Goal: Task Accomplishment & Management: Complete application form

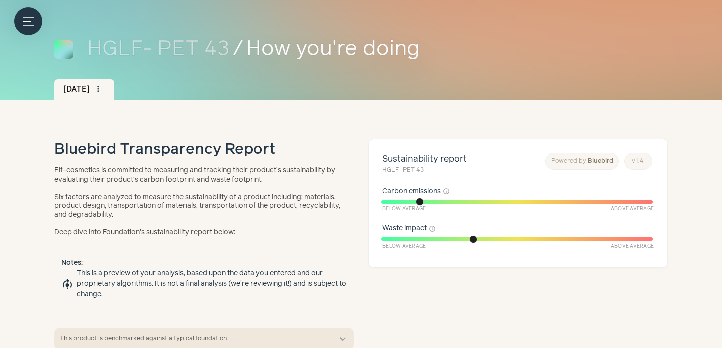
scroll to position [51, 0]
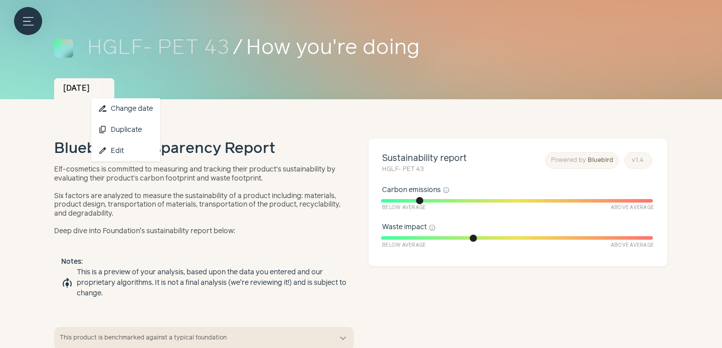
click at [103, 88] on span "more_vert" at bounding box center [98, 88] width 9 height 9
click at [117, 154] on link "edit Edit" at bounding box center [125, 150] width 69 height 21
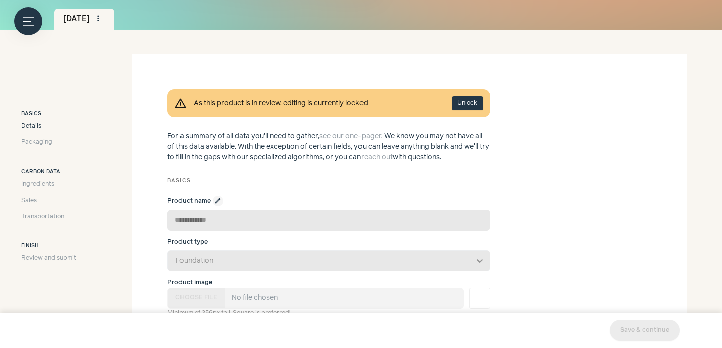
scroll to position [138, 0]
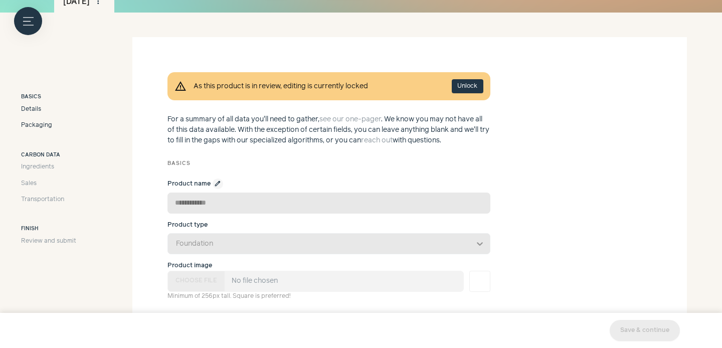
click at [41, 124] on span "Packaging" at bounding box center [36, 125] width 31 height 9
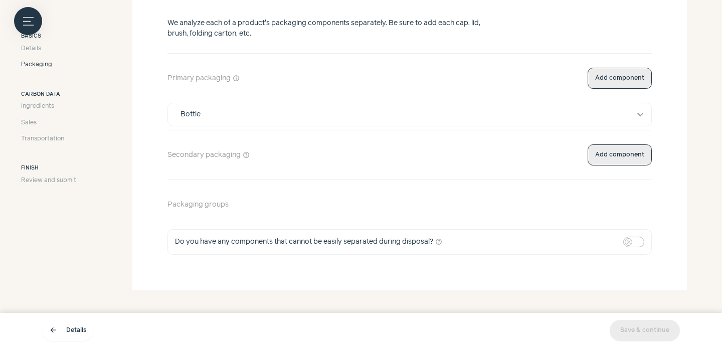
scroll to position [295, 0]
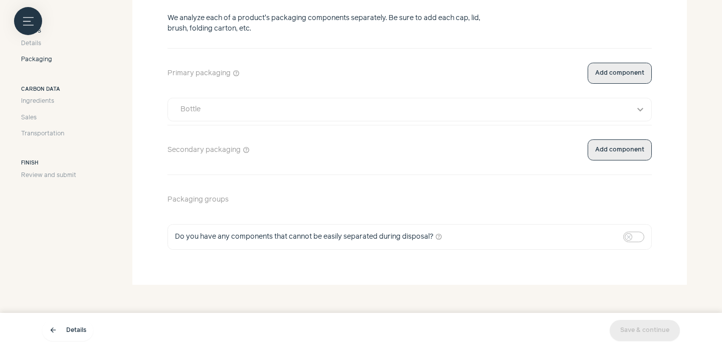
click at [466, 106] on div "Bottle" at bounding box center [401, 109] width 454 height 11
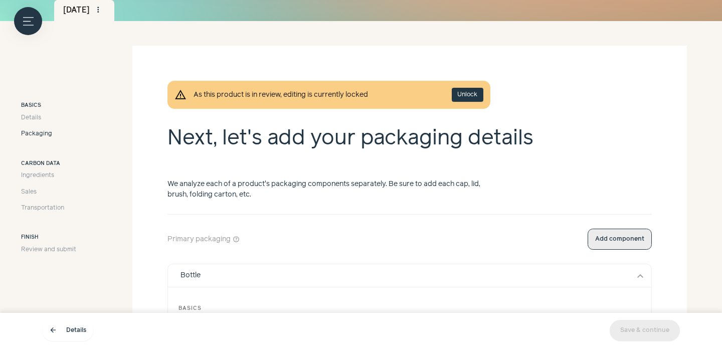
scroll to position [0, 0]
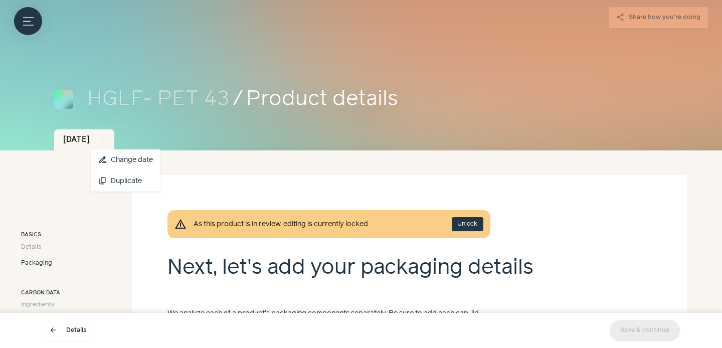
click at [105, 133] on button "more_vert" at bounding box center [98, 139] width 14 height 14
click at [133, 184] on button "content_copy Duplicate" at bounding box center [125, 181] width 69 height 21
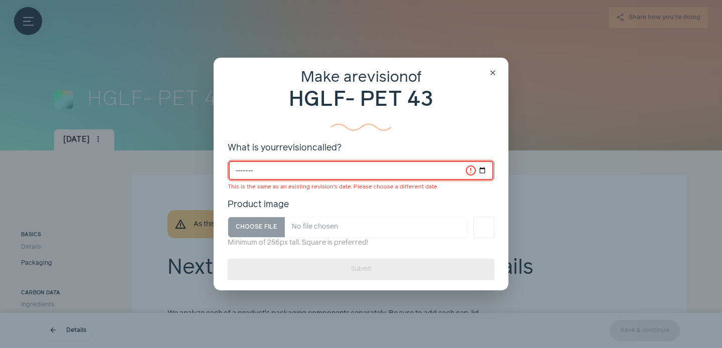
click at [377, 173] on input "*******" at bounding box center [361, 170] width 267 height 21
click at [300, 167] on input "*******" at bounding box center [361, 170] width 267 height 21
click at [292, 167] on input "*******" at bounding box center [361, 170] width 267 height 21
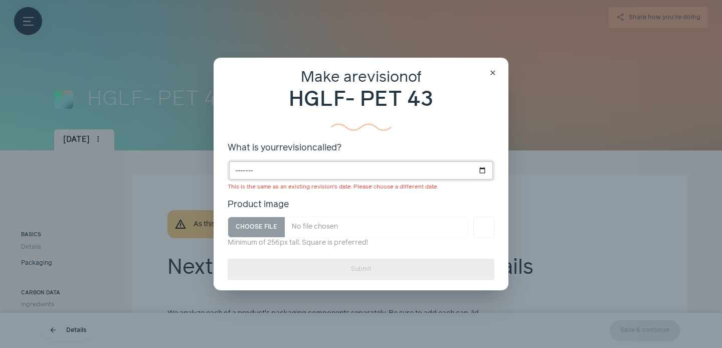
click at [304, 166] on input "*******" at bounding box center [361, 170] width 267 height 21
click at [257, 172] on input "*******" at bounding box center [361, 170] width 267 height 21
type input "*******"
click at [419, 198] on div "Make a revision of HGLF- PET 43 What is your revision called? ******* This is t…" at bounding box center [361, 158] width 267 height 180
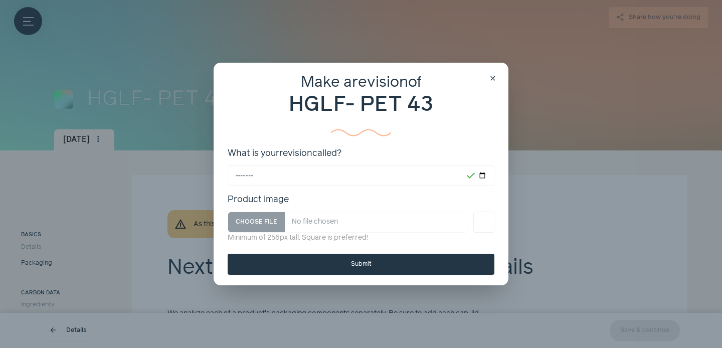
click at [344, 261] on button "Submit" at bounding box center [361, 264] width 267 height 21
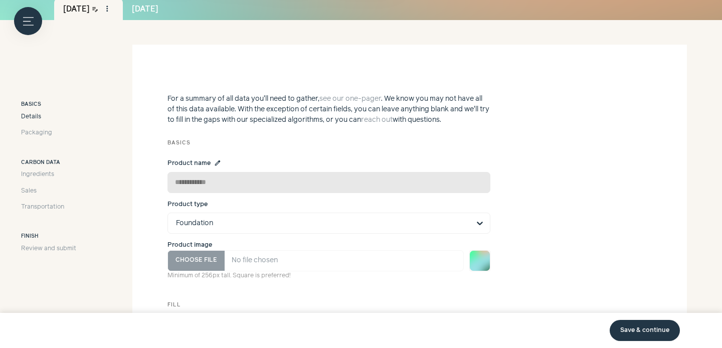
scroll to position [137, 0]
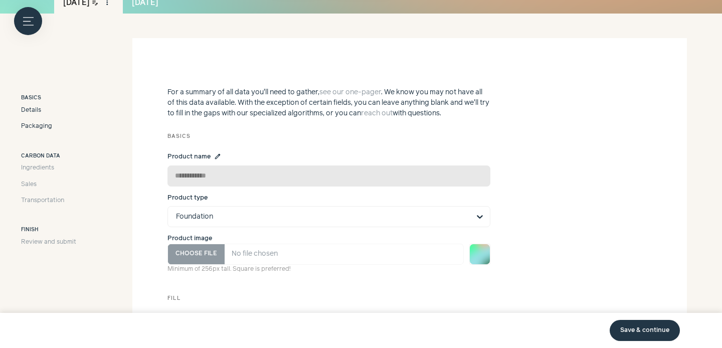
click at [33, 125] on span "Packaging" at bounding box center [36, 126] width 31 height 9
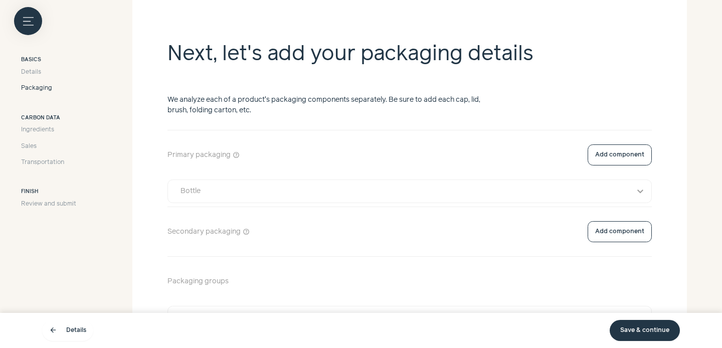
scroll to position [185, 0]
click at [328, 191] on div "Bottle" at bounding box center [401, 192] width 454 height 11
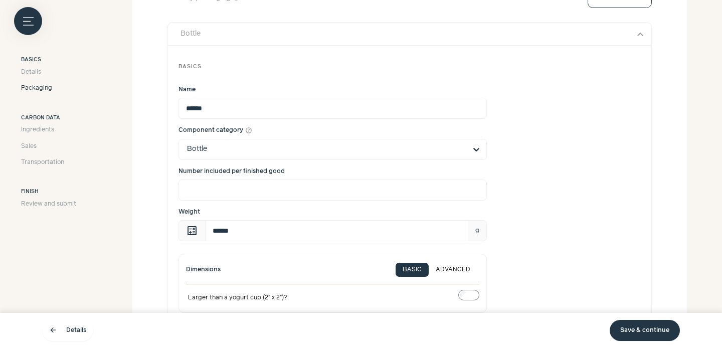
scroll to position [350, 0]
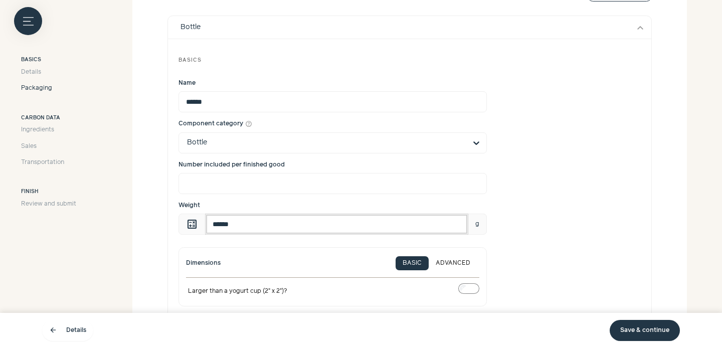
drag, startPoint x: 256, startPoint y: 223, endPoint x: 155, endPoint y: 228, distance: 100.9
click at [155, 228] on section "Next, let's add your packaging details We analyze each of a product's packaging…" at bounding box center [409, 332] width 555 height 1014
type input "**"
click at [563, 208] on div "Weight calculate ** g" at bounding box center [410, 218] width 462 height 34
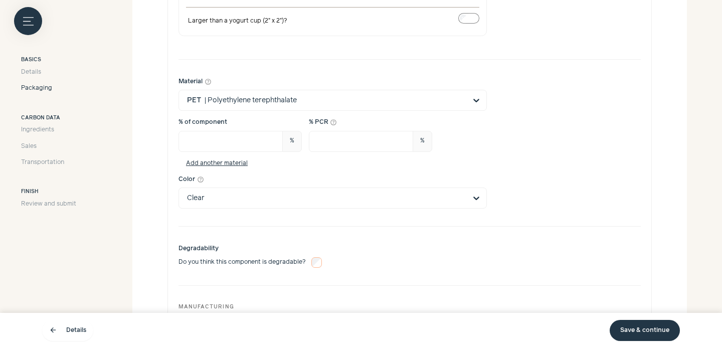
scroll to position [619, 0]
click at [648, 331] on link "Save & continue" at bounding box center [645, 330] width 70 height 21
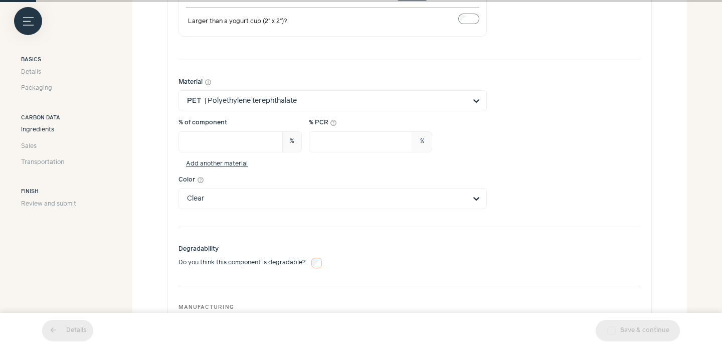
scroll to position [111, 0]
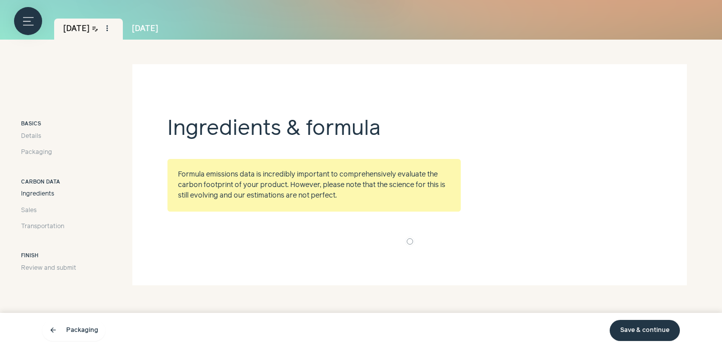
click at [635, 327] on link "Save & continue" at bounding box center [645, 330] width 70 height 21
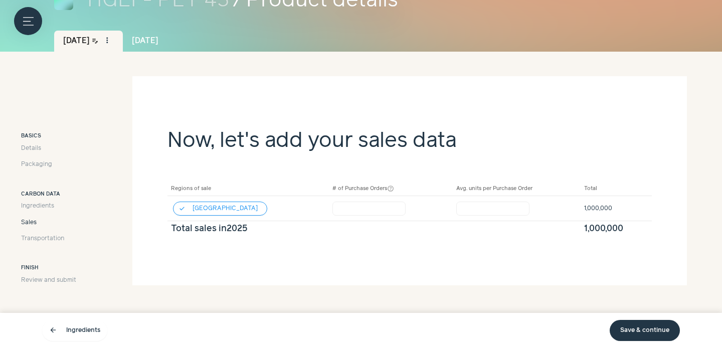
click at [635, 327] on link "Save & continue" at bounding box center [645, 330] width 70 height 21
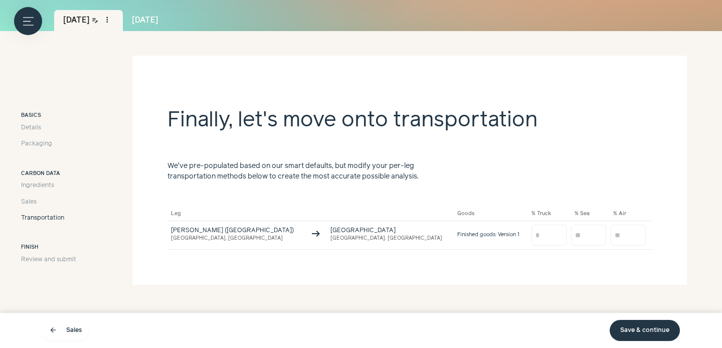
click at [635, 327] on link "Save & continue" at bounding box center [645, 330] width 70 height 21
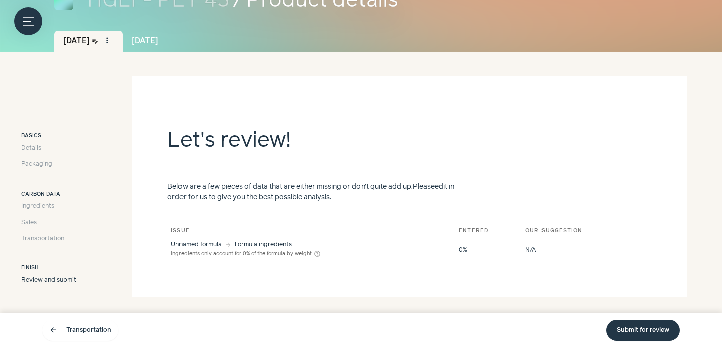
scroll to position [111, 0]
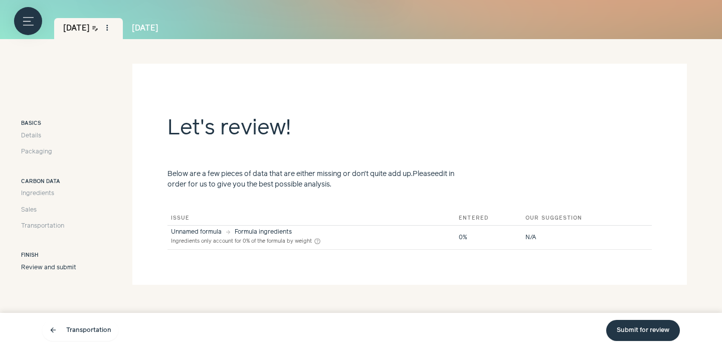
click at [379, 239] on div "Unnamed formula arrow_forward Formula ingredients Ingredients only account for …" at bounding box center [311, 237] width 281 height 17
click at [230, 227] on td "Unnamed formula arrow_forward Formula ingredients Ingredients only account for …" at bounding box center [312, 238] width 288 height 24
click at [36, 191] on span "Ingredients" at bounding box center [37, 193] width 33 height 9
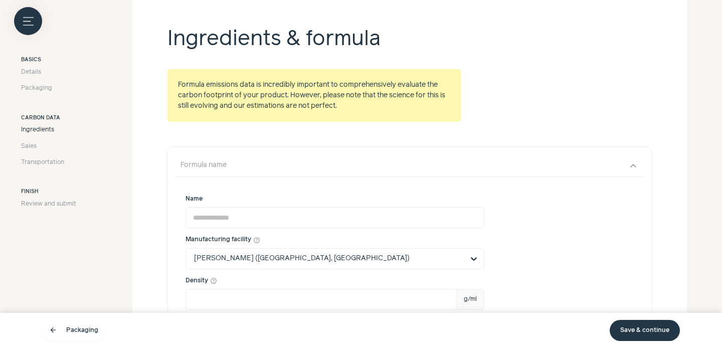
scroll to position [406, 0]
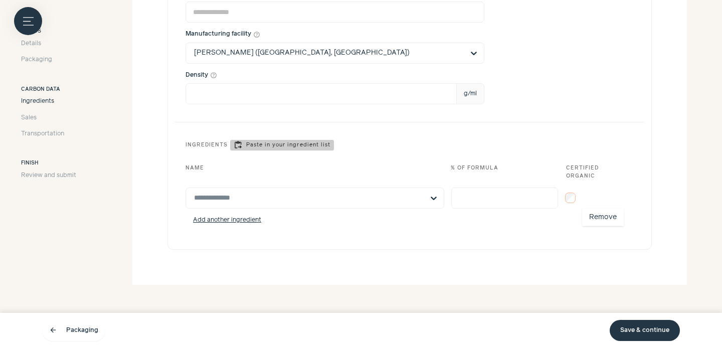
click at [617, 197] on span "more_vert" at bounding box center [613, 198] width 12 height 12
click at [607, 216] on button "Remove" at bounding box center [603, 218] width 42 height 18
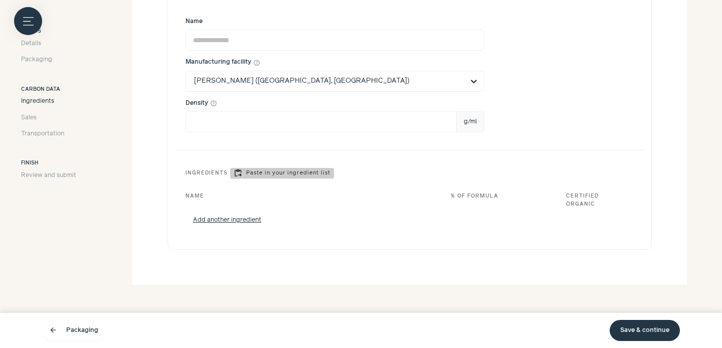
click at [643, 337] on link "Save & continue" at bounding box center [645, 330] width 70 height 21
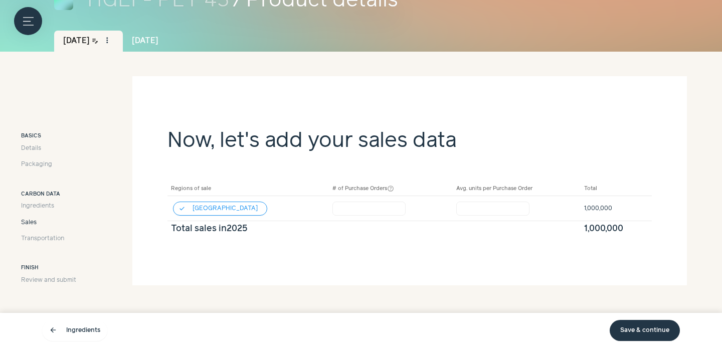
click at [643, 337] on link "Save & continue" at bounding box center [645, 330] width 70 height 21
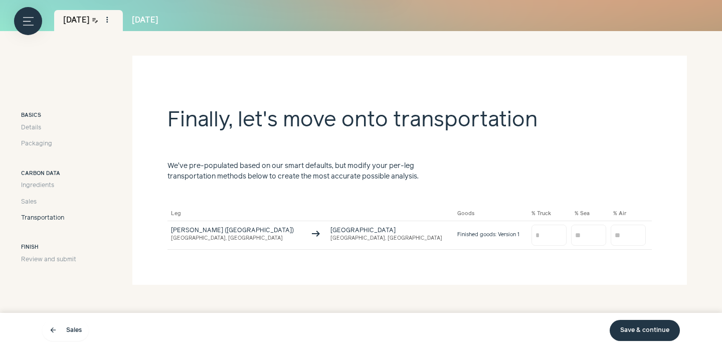
click at [643, 337] on link "Save & continue" at bounding box center [645, 330] width 70 height 21
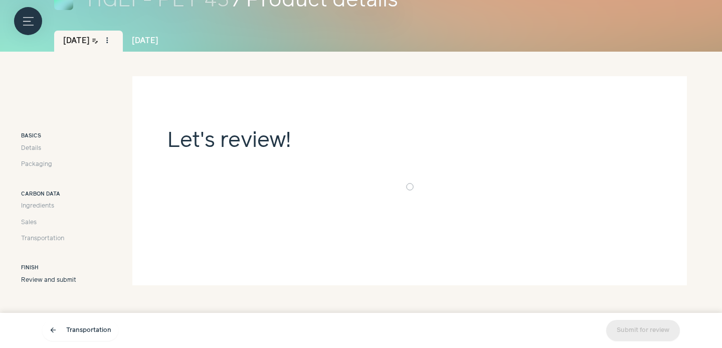
scroll to position [111, 0]
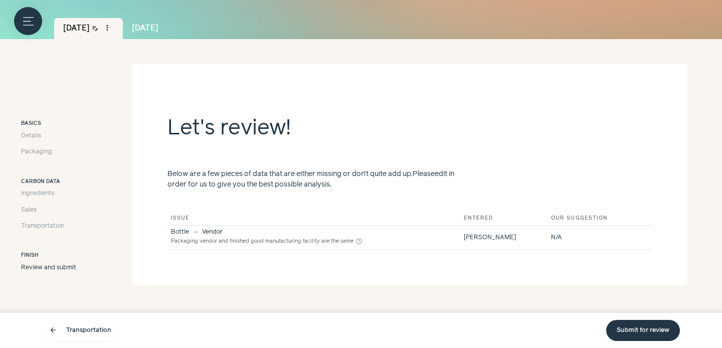
click at [652, 327] on link "Submit for review" at bounding box center [643, 330] width 74 height 21
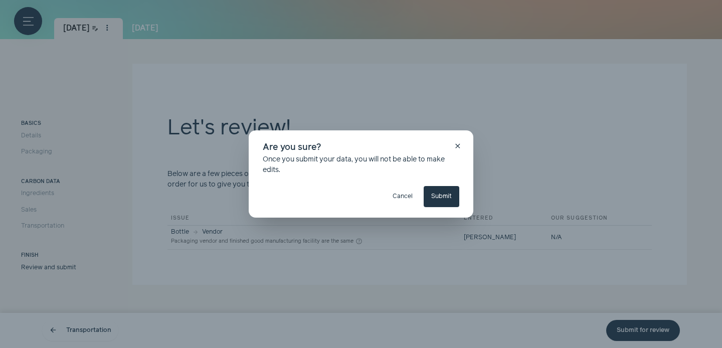
click at [432, 201] on button "Submit" at bounding box center [442, 196] width 36 height 21
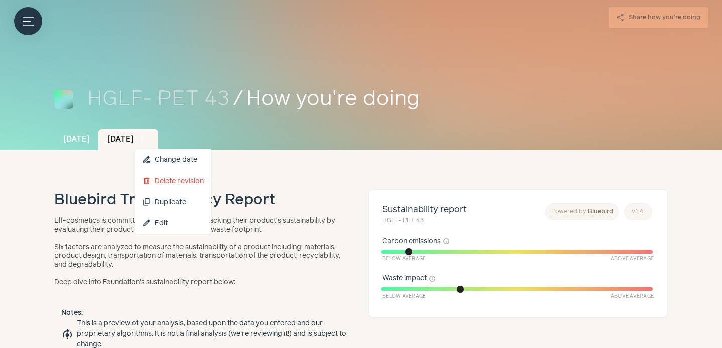
click at [147, 138] on span "more_vert" at bounding box center [142, 139] width 9 height 9
click at [185, 197] on button "content_copy Duplicate" at bounding box center [172, 202] width 75 height 21
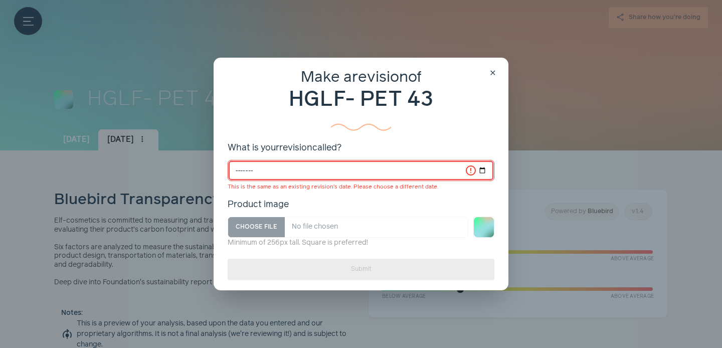
click at [249, 170] on input "*******" at bounding box center [361, 170] width 267 height 21
type input "*******"
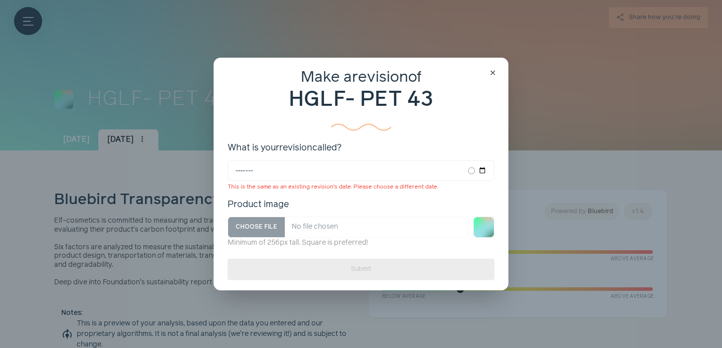
click at [377, 203] on div "Product image" at bounding box center [361, 204] width 267 height 13
click at [377, 217] on input "Product image" at bounding box center [348, 227] width 241 height 21
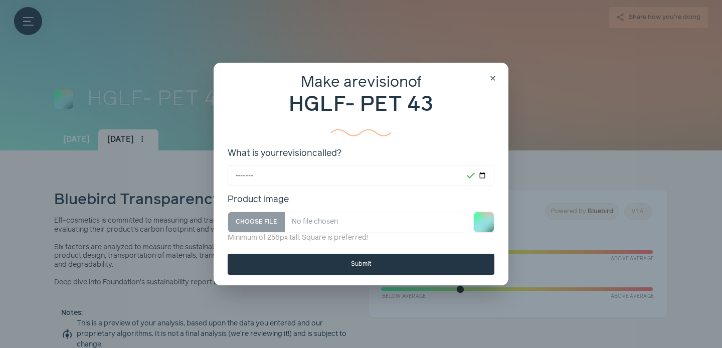
click at [387, 269] on button "Submit" at bounding box center [361, 264] width 267 height 21
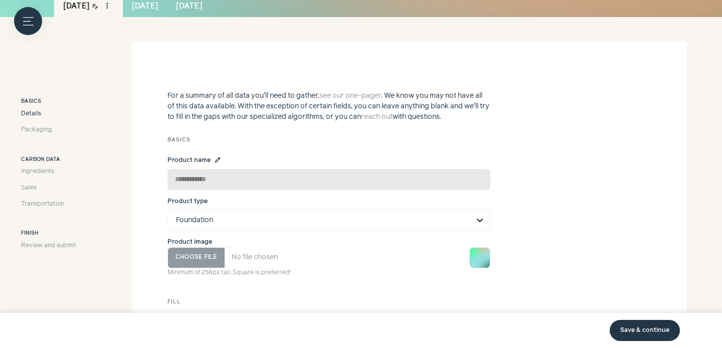
scroll to position [133, 0]
click at [30, 129] on span "Packaging" at bounding box center [36, 130] width 31 height 9
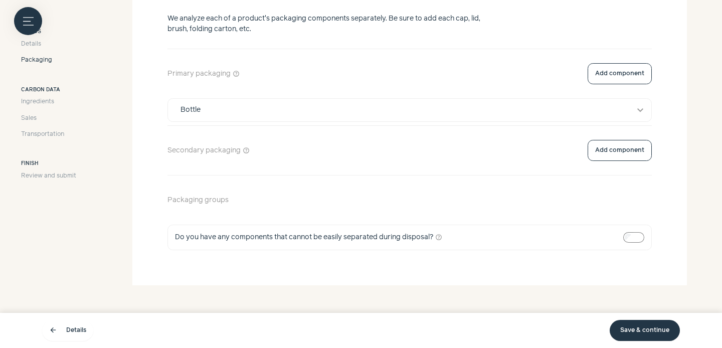
scroll to position [265, 0]
click at [434, 102] on button "Bottle expand_more" at bounding box center [409, 112] width 483 height 23
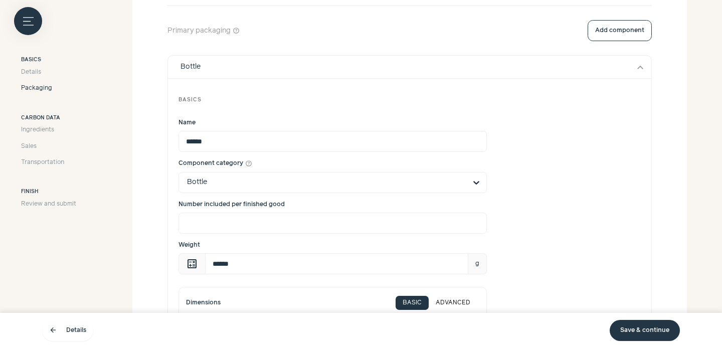
scroll to position [340, 0]
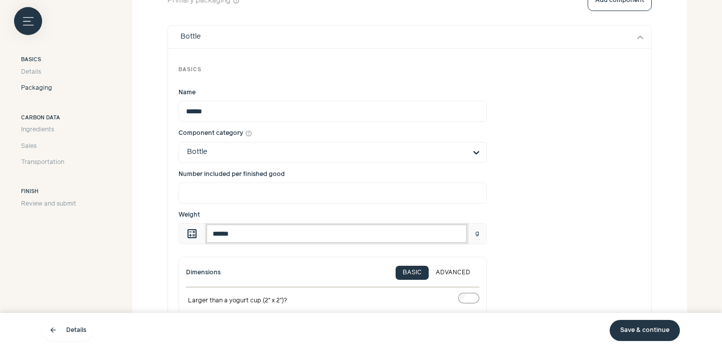
click at [265, 237] on input "******" at bounding box center [336, 233] width 263 height 21
type input "**"
click at [538, 227] on div "Weight calculate ** g" at bounding box center [410, 228] width 462 height 34
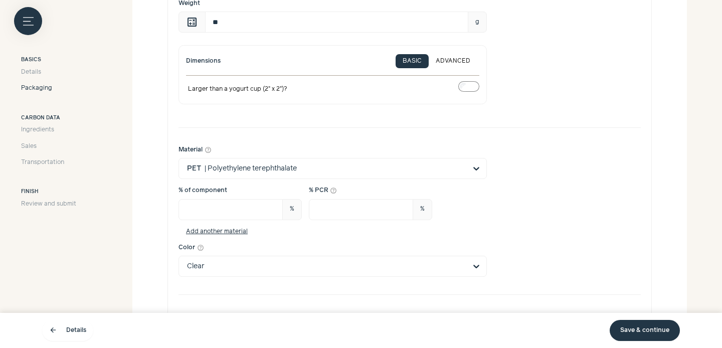
scroll to position [566, 0]
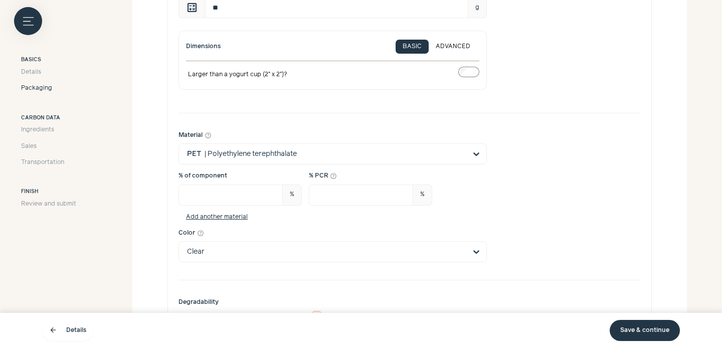
click at [662, 327] on link "Save & continue" at bounding box center [645, 330] width 70 height 21
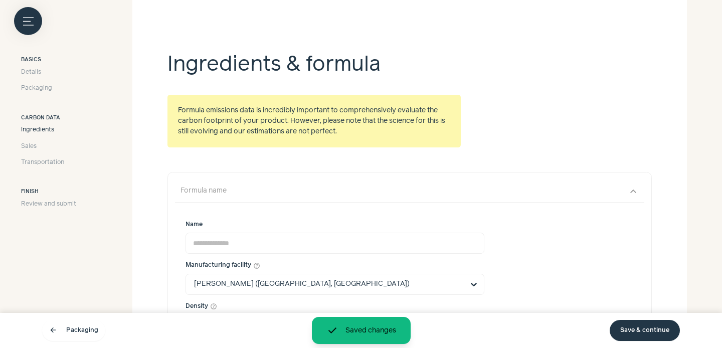
click at [662, 327] on link "Save & continue" at bounding box center [645, 330] width 70 height 21
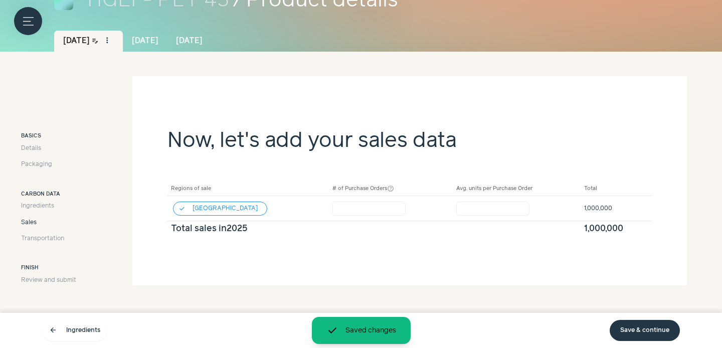
click at [662, 327] on link "Save & continue" at bounding box center [645, 330] width 70 height 21
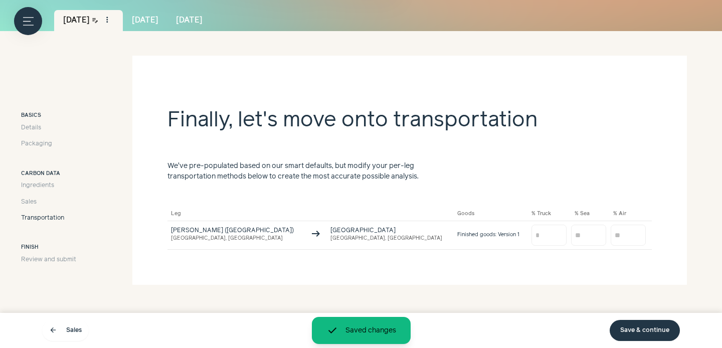
click at [662, 327] on link "Save & continue" at bounding box center [645, 330] width 70 height 21
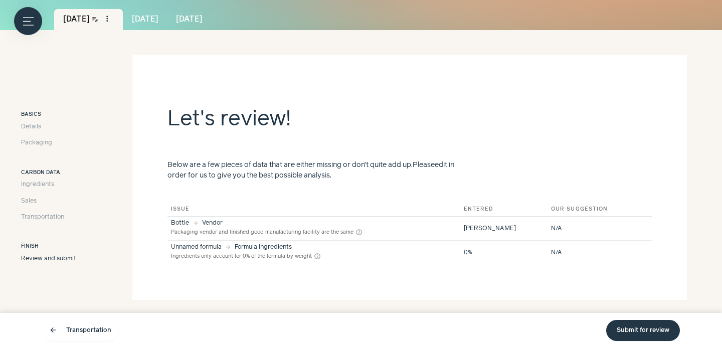
scroll to position [121, 0]
click at [30, 181] on span "Ingredients" at bounding box center [37, 183] width 33 height 9
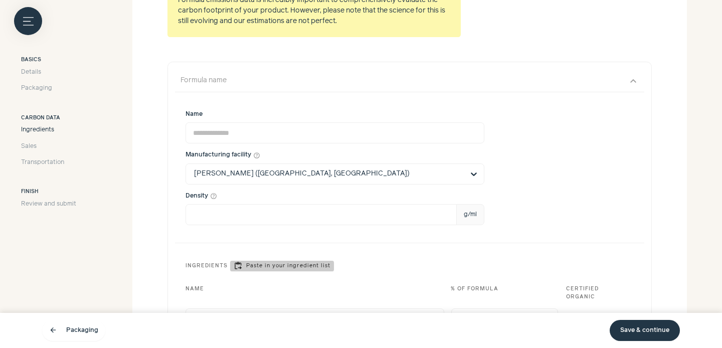
scroll to position [406, 0]
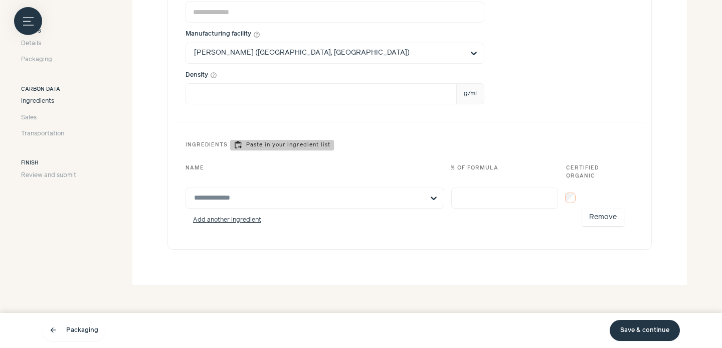
click at [614, 196] on span "more_vert" at bounding box center [613, 198] width 12 height 12
click at [614, 218] on button "Remove" at bounding box center [603, 218] width 42 height 18
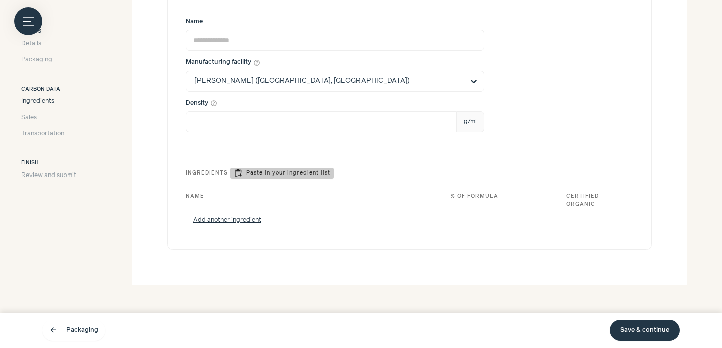
click at [639, 333] on link "Save & continue" at bounding box center [645, 330] width 70 height 21
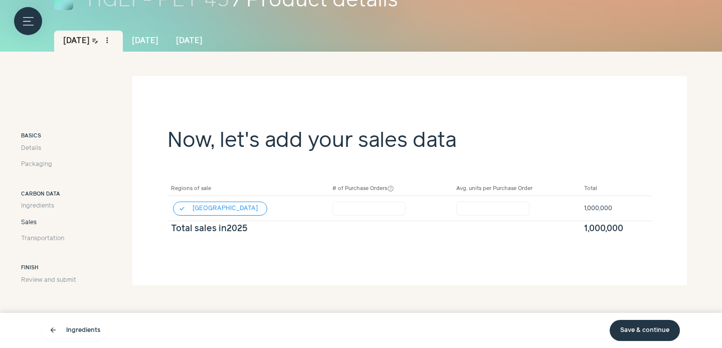
click at [639, 333] on link "Save & continue" at bounding box center [645, 330] width 70 height 21
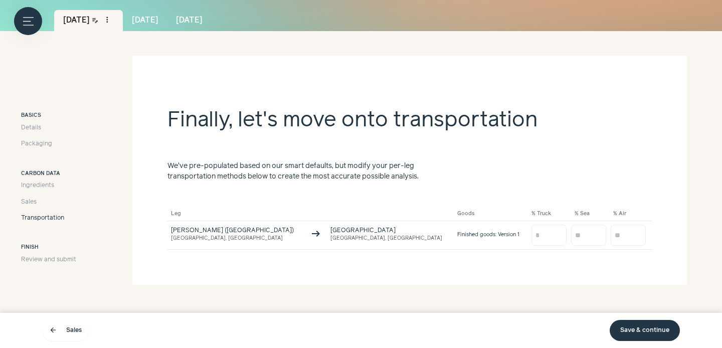
click at [639, 333] on link "Save & continue" at bounding box center [645, 330] width 70 height 21
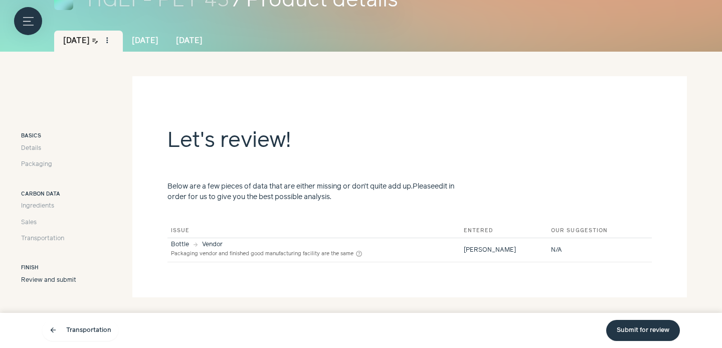
scroll to position [111, 0]
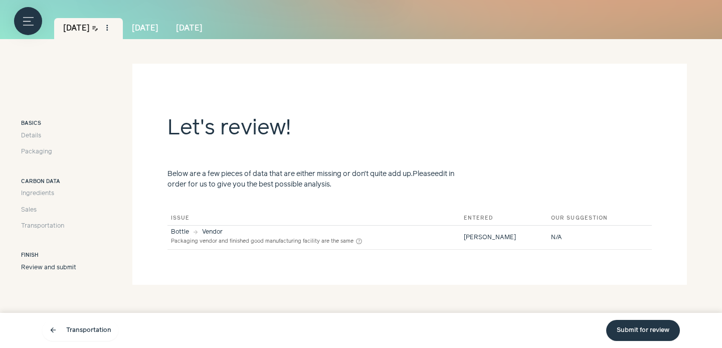
click at [639, 333] on link "Submit for review" at bounding box center [643, 330] width 74 height 21
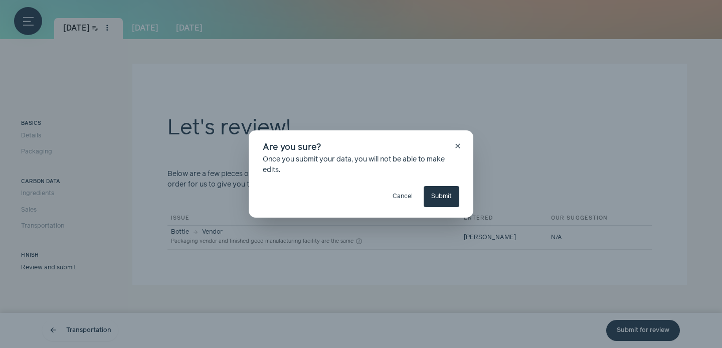
click at [445, 195] on button "Submit" at bounding box center [442, 196] width 36 height 21
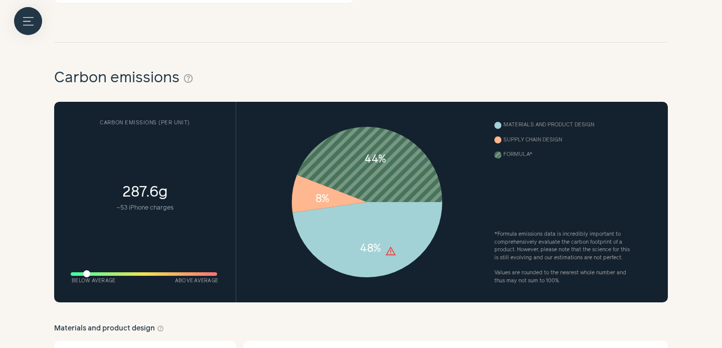
scroll to position [481, 0]
